Goal: Transaction & Acquisition: Purchase product/service

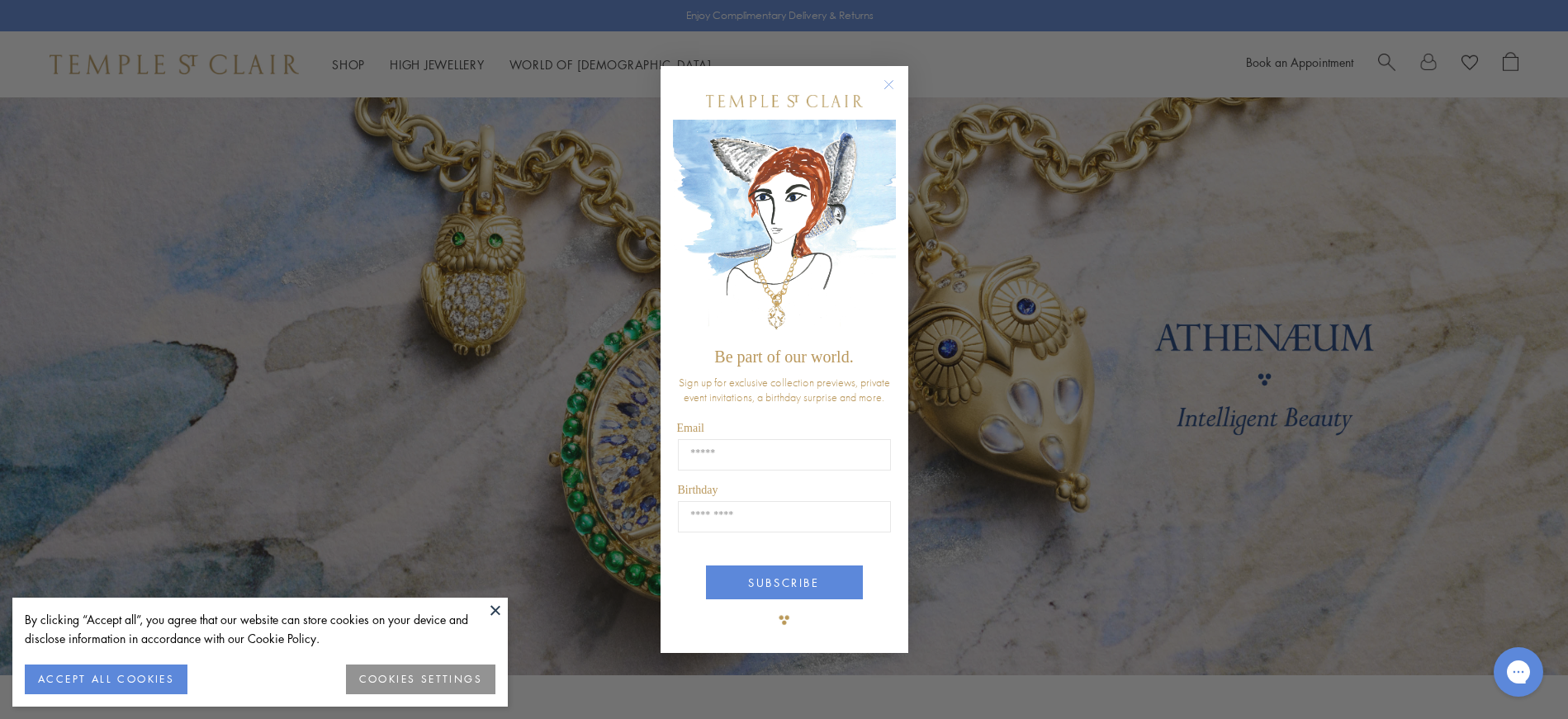
click at [891, 78] on circle "Close dialog" at bounding box center [888, 83] width 19 height 19
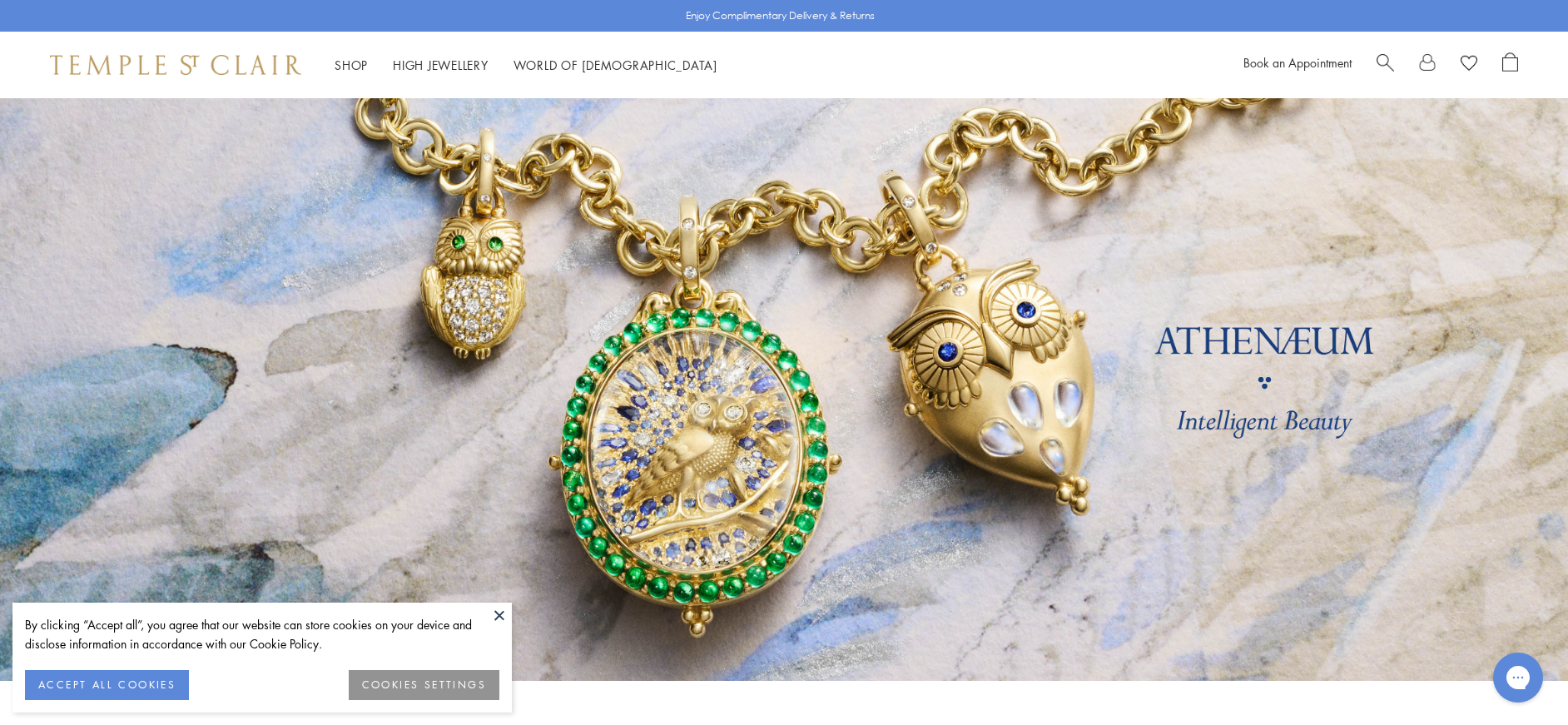
click at [496, 611] on button at bounding box center [499, 615] width 25 height 25
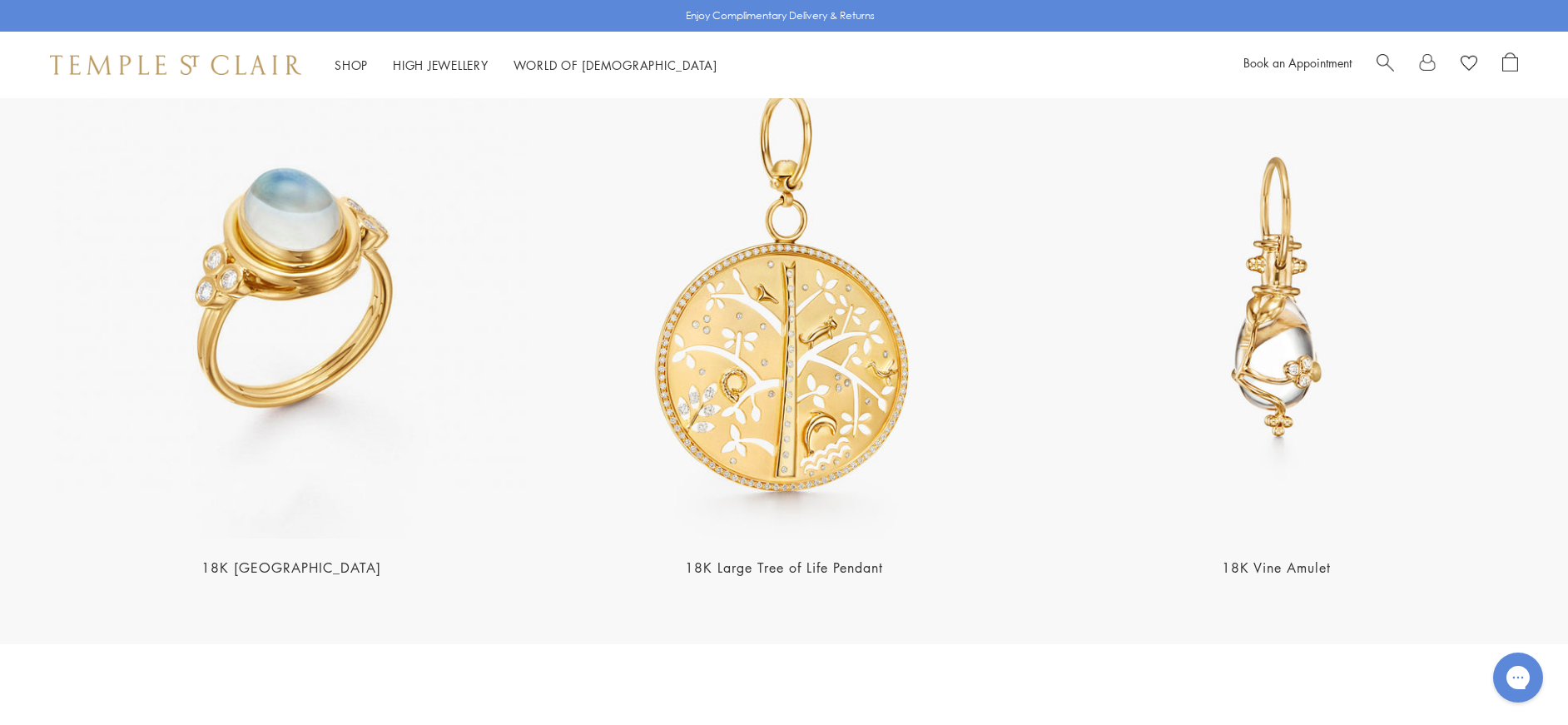
scroll to position [3914, 0]
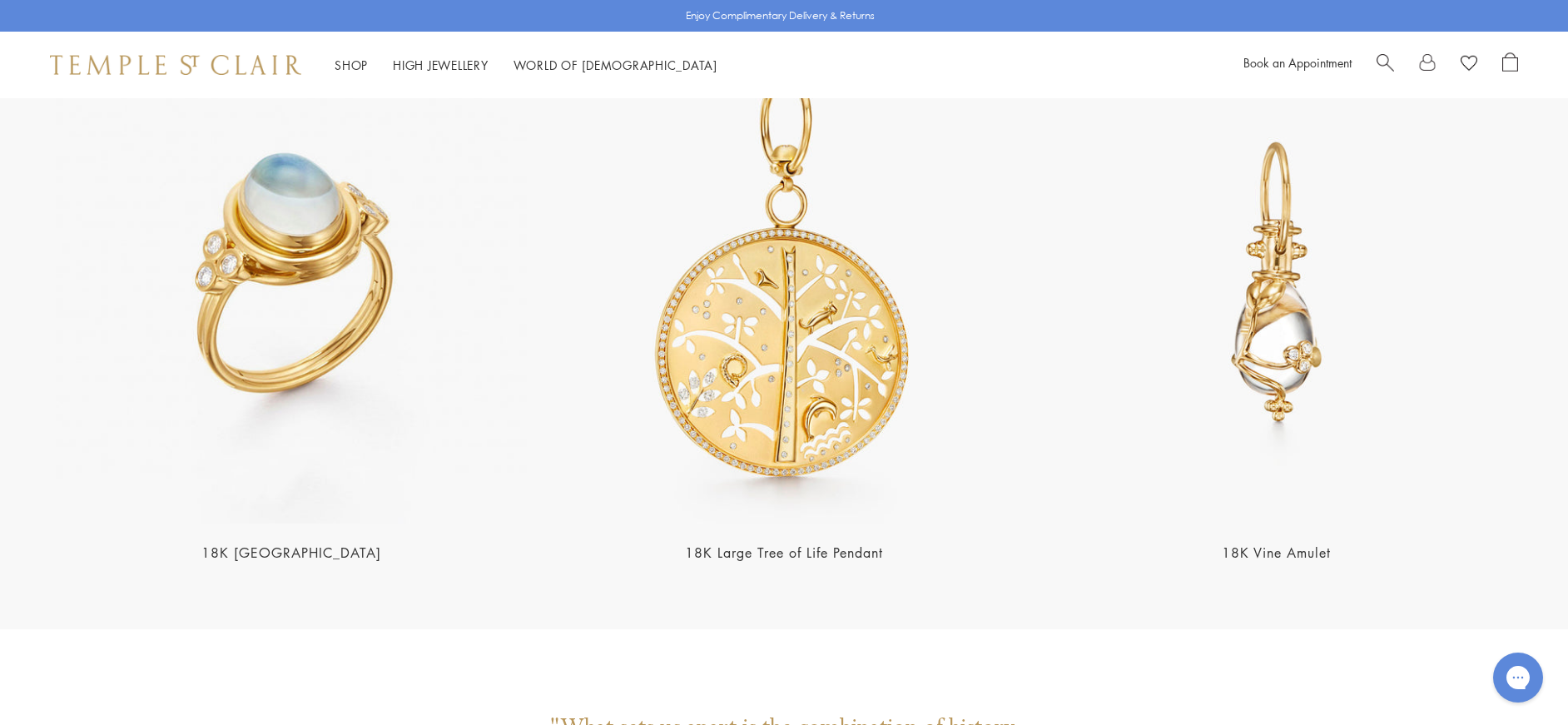
click at [293, 544] on link "18K [GEOGRAPHIC_DATA]" at bounding box center [291, 553] width 180 height 19
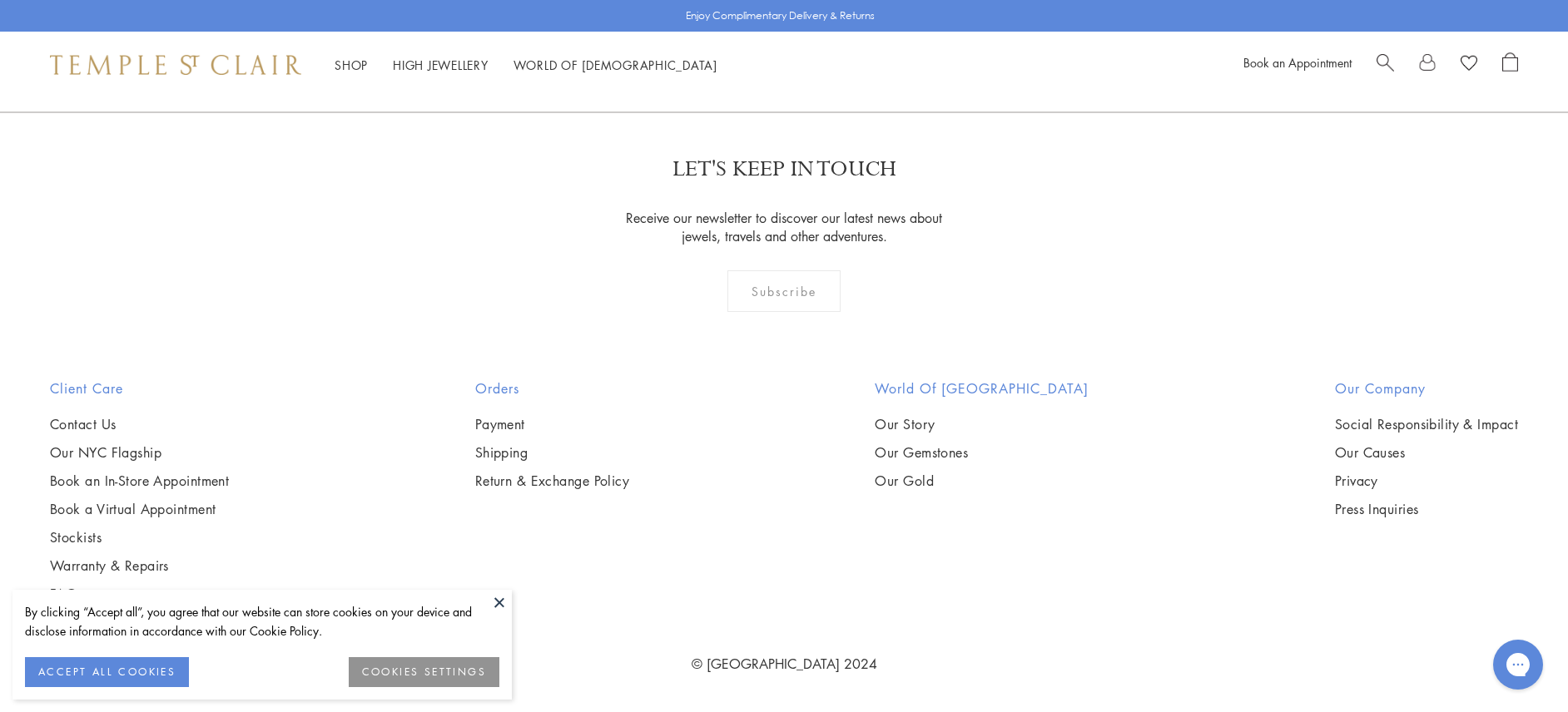
scroll to position [2510, 0]
